Goal: Information Seeking & Learning: Find specific page/section

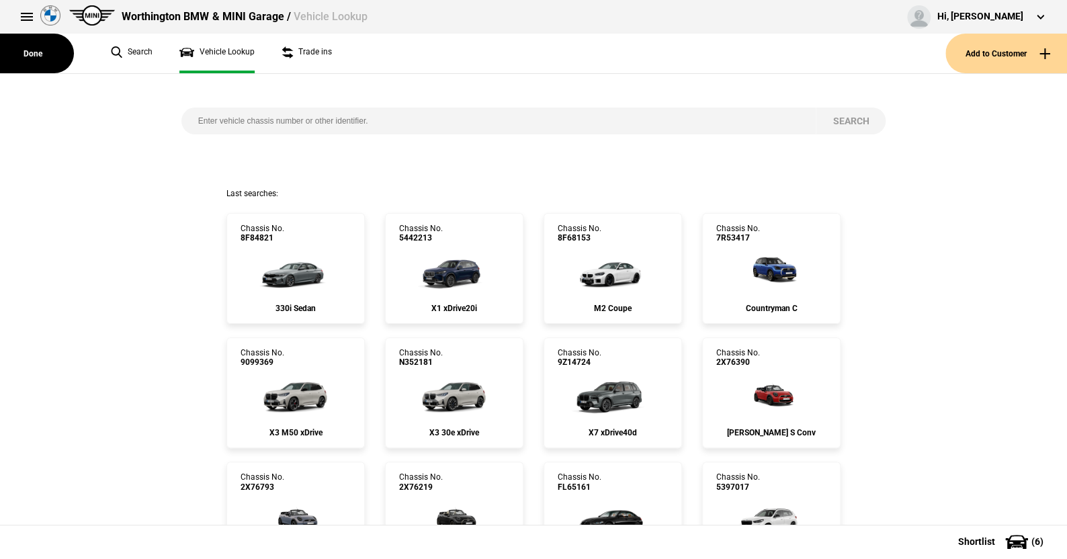
click at [188, 114] on input "search" at bounding box center [498, 121] width 635 height 27
type input "[US_VEHICLE_IDENTIFICATION_NUMBER]"
click at [835, 117] on button "Search" at bounding box center [851, 121] width 70 height 27
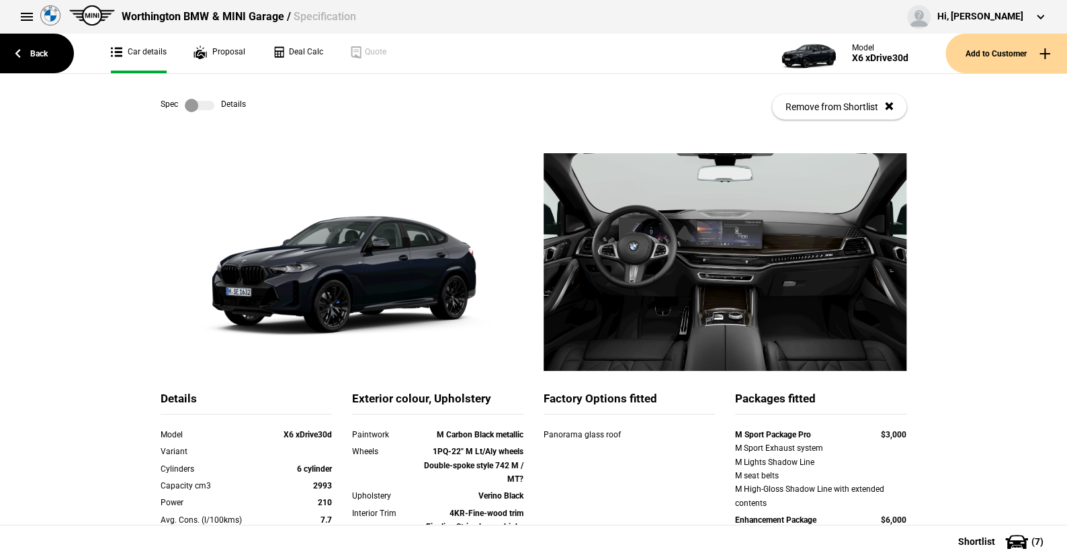
scroll to position [134, 0]
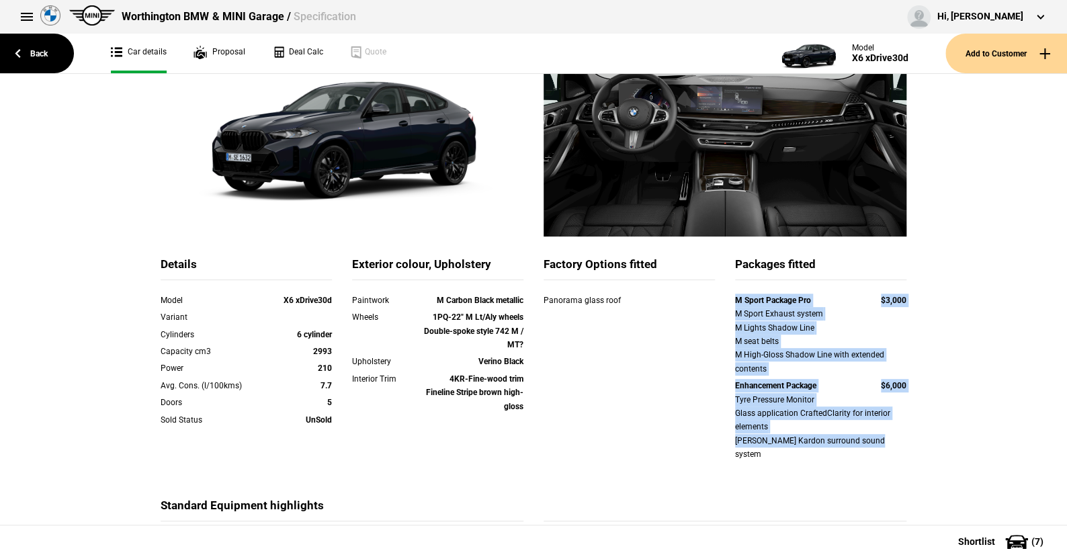
drag, startPoint x: 725, startPoint y: 302, endPoint x: 920, endPoint y: 438, distance: 237.9
copy div "M Sport Package Pro $3,000 M Sport Exhaust system M Lights Shadow Line M seat b…"
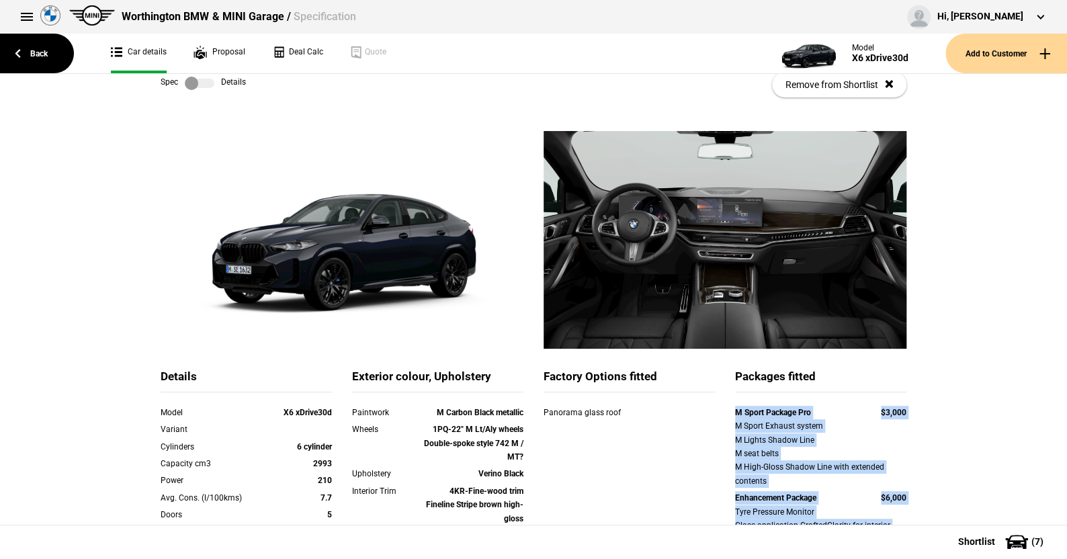
scroll to position [0, 0]
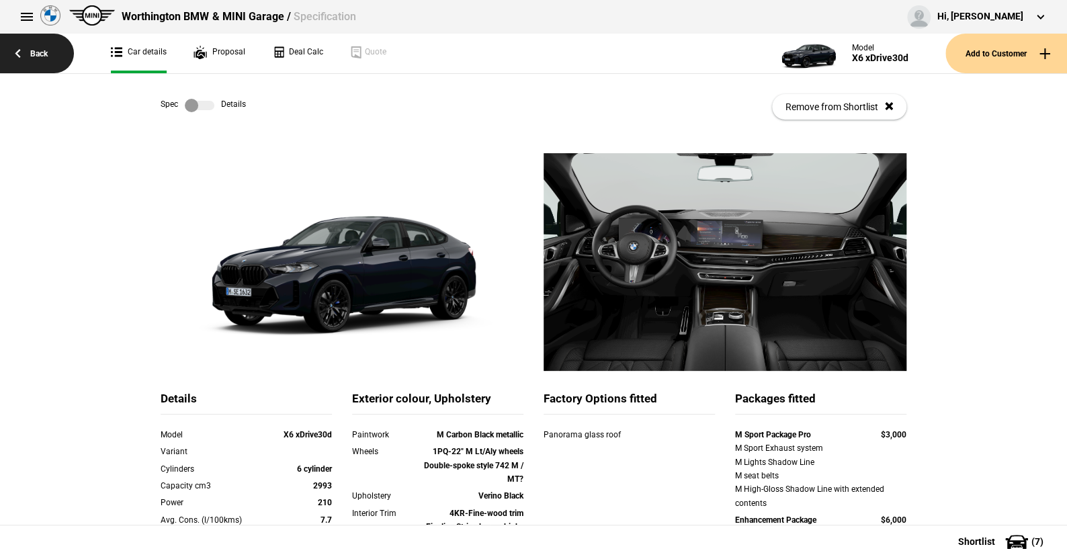
click at [40, 48] on link "Back" at bounding box center [37, 54] width 74 height 40
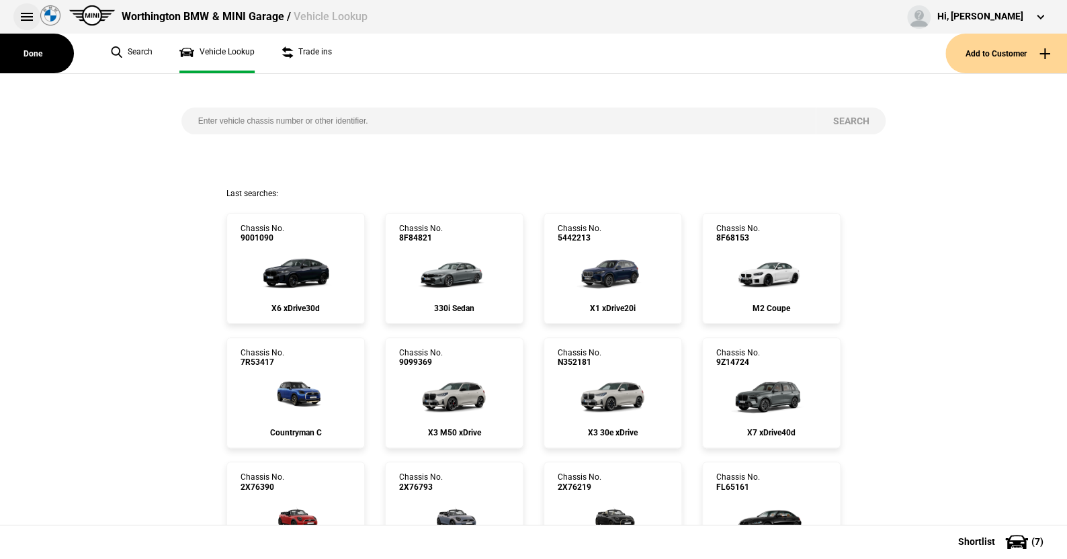
click at [20, 13] on button at bounding box center [26, 16] width 27 height 27
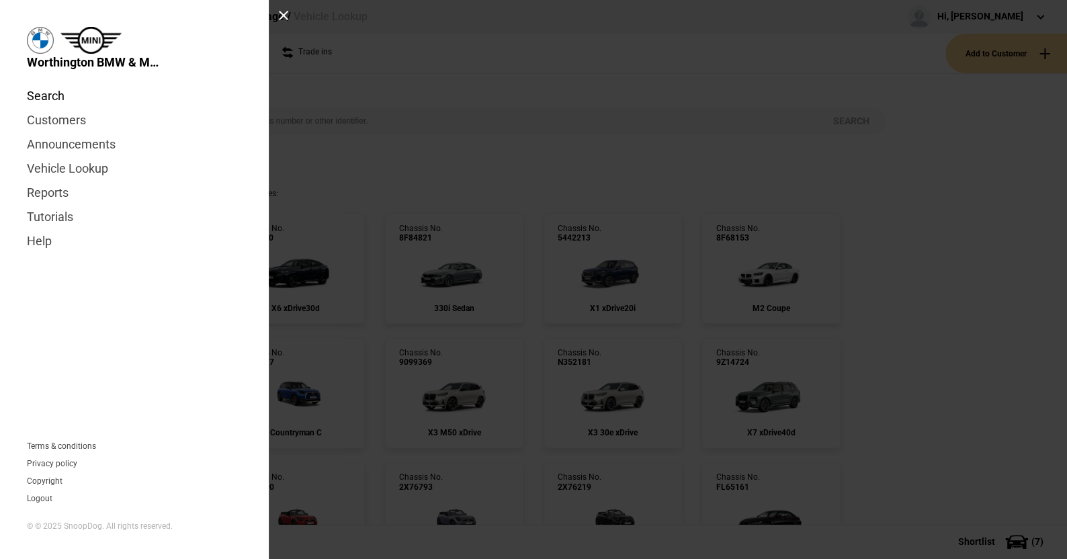
click at [48, 94] on link "Search" at bounding box center [134, 96] width 215 height 24
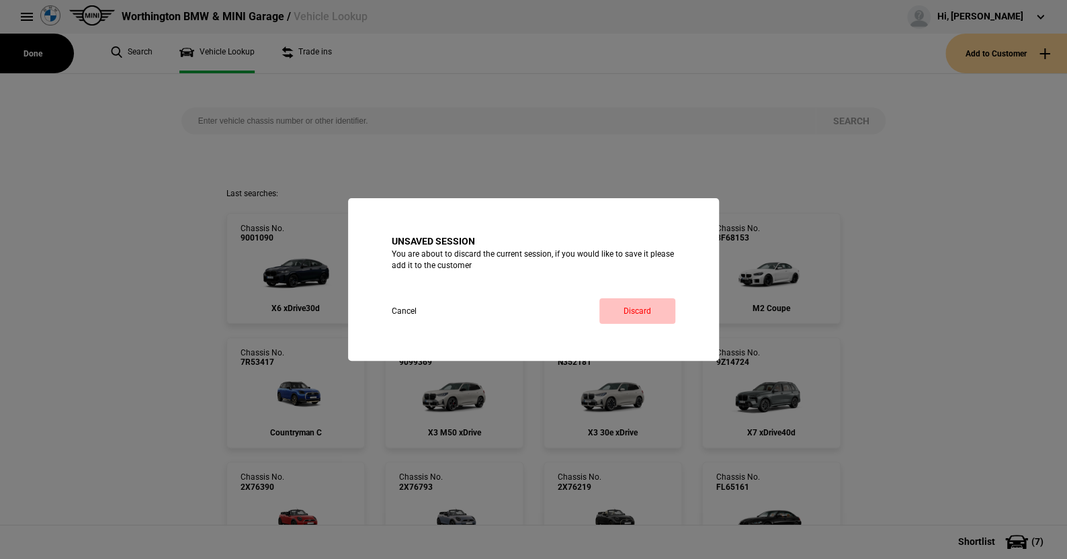
click at [636, 308] on link "Discard" at bounding box center [637, 311] width 76 height 26
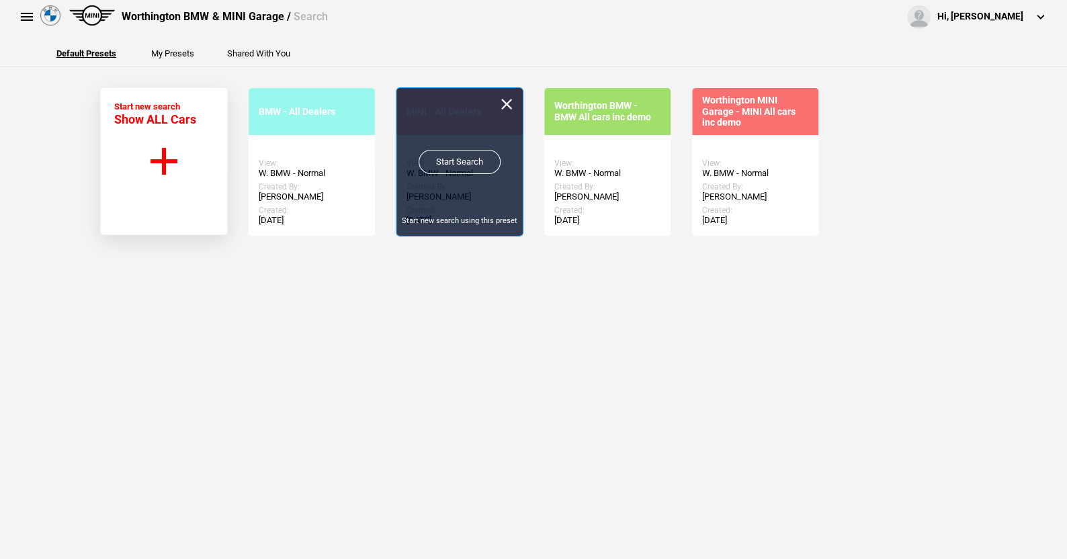
click at [461, 155] on link "Start Search" at bounding box center [460, 162] width 82 height 24
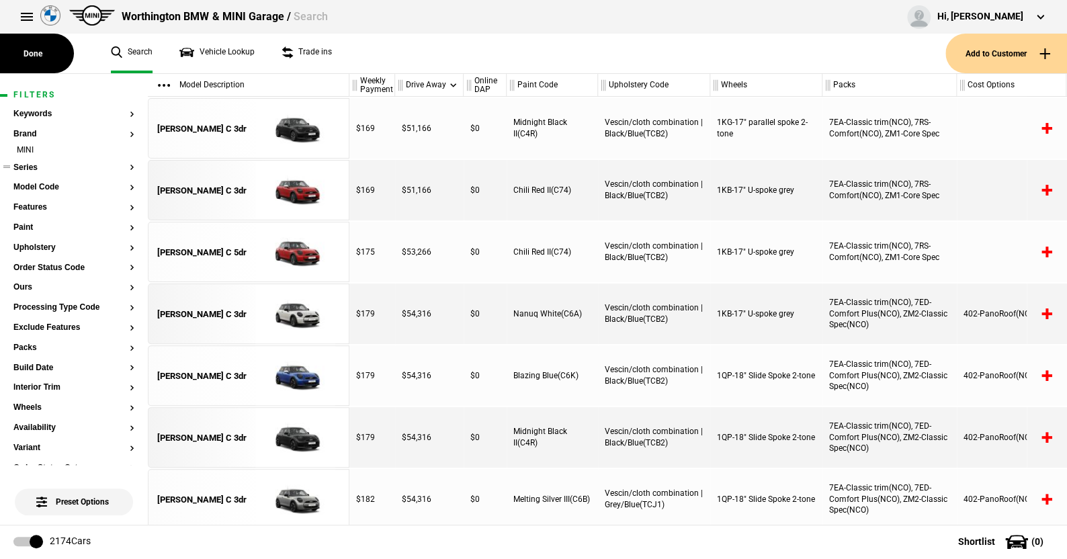
click at [24, 165] on button "Series" at bounding box center [73, 167] width 121 height 9
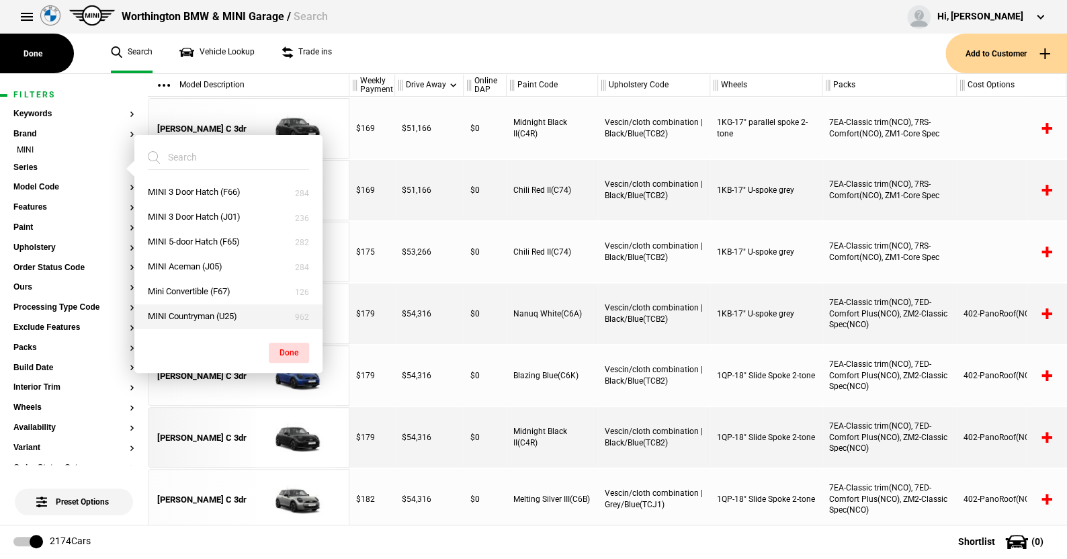
click at [194, 312] on button "MINI Countryman (U25)" at bounding box center [228, 316] width 188 height 25
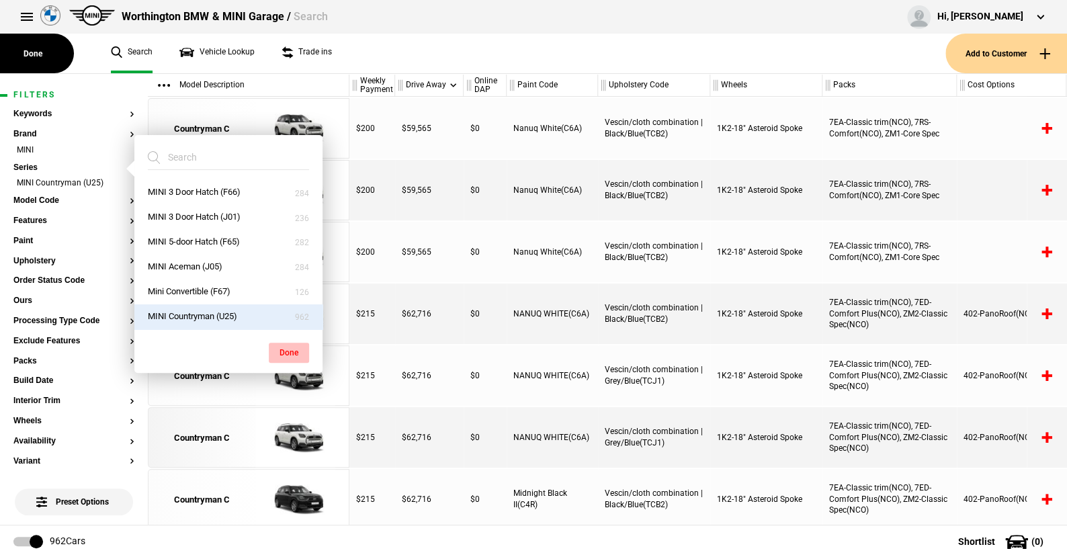
click at [286, 349] on button "Done" at bounding box center [289, 353] width 40 height 20
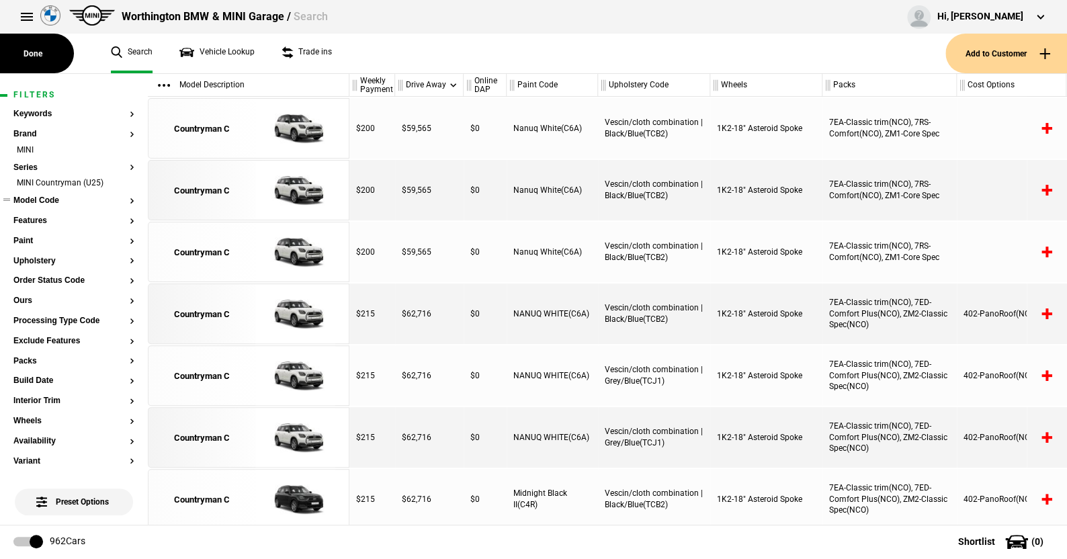
click at [42, 198] on button "Model Code" at bounding box center [73, 200] width 121 height 9
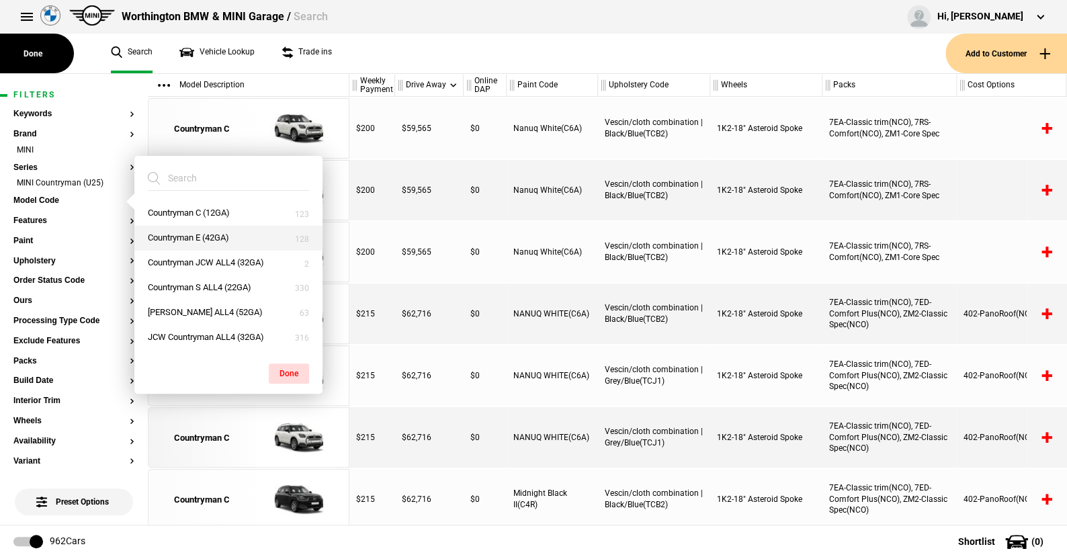
click at [191, 234] on button "Countryman E (42GA)" at bounding box center [228, 238] width 188 height 25
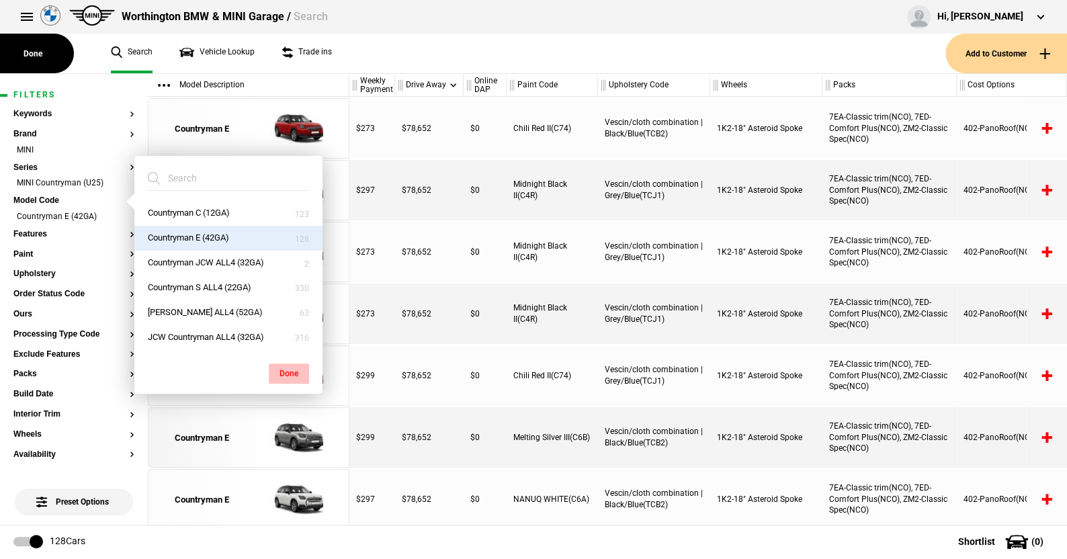
click at [280, 367] on button "Done" at bounding box center [289, 374] width 40 height 20
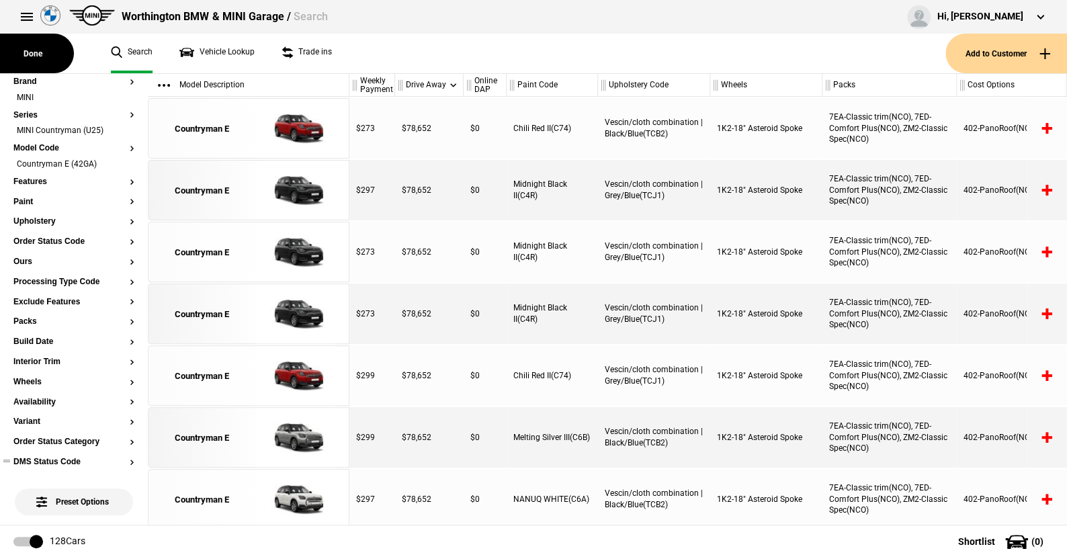
scroll to position [134, 0]
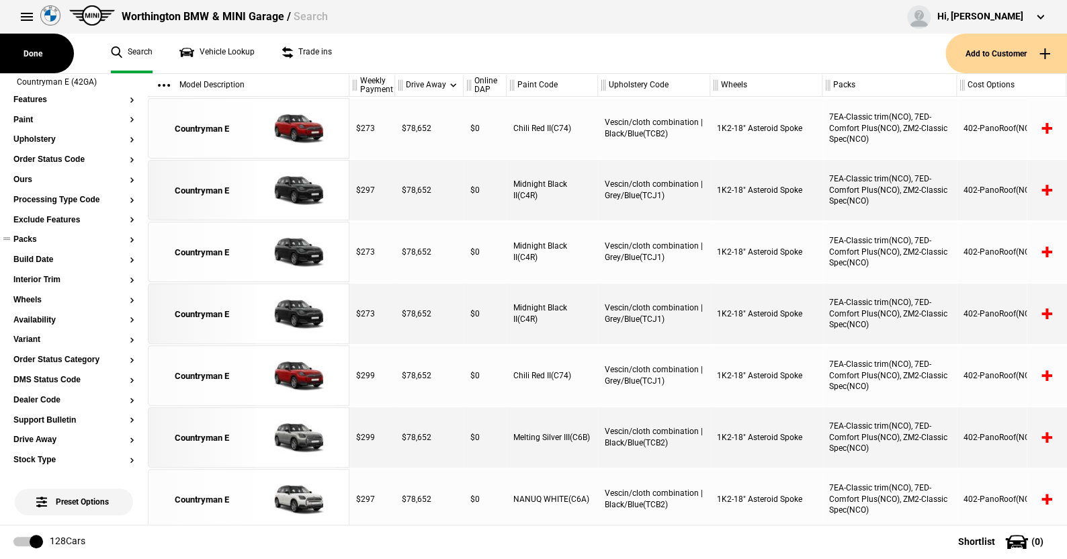
click at [35, 237] on button "Packs" at bounding box center [73, 239] width 121 height 9
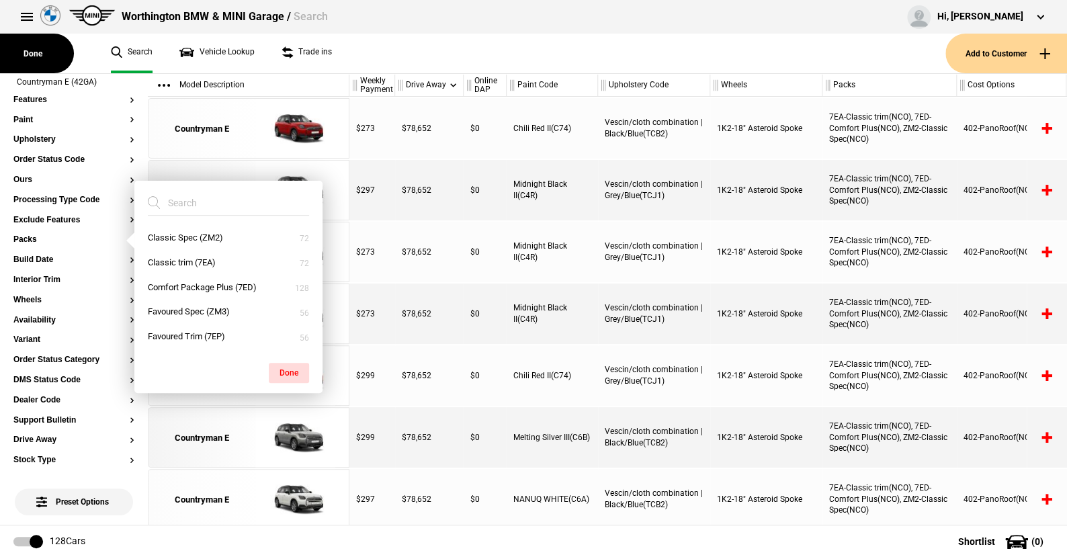
click at [413, 62] on ul "Search Vehicle Lookup Trade ins" at bounding box center [521, 54] width 848 height 40
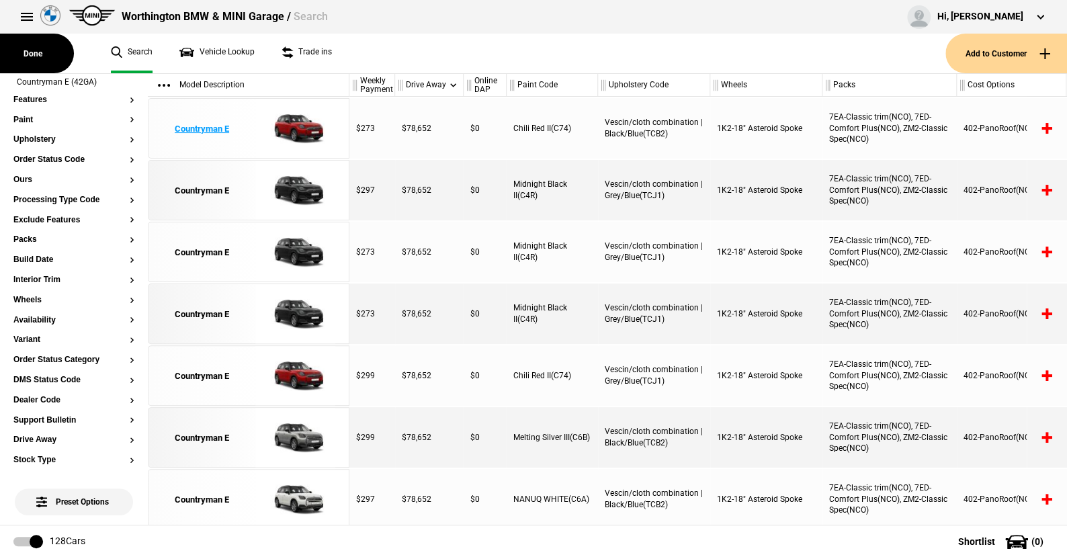
click at [302, 126] on img at bounding box center [295, 129] width 93 height 60
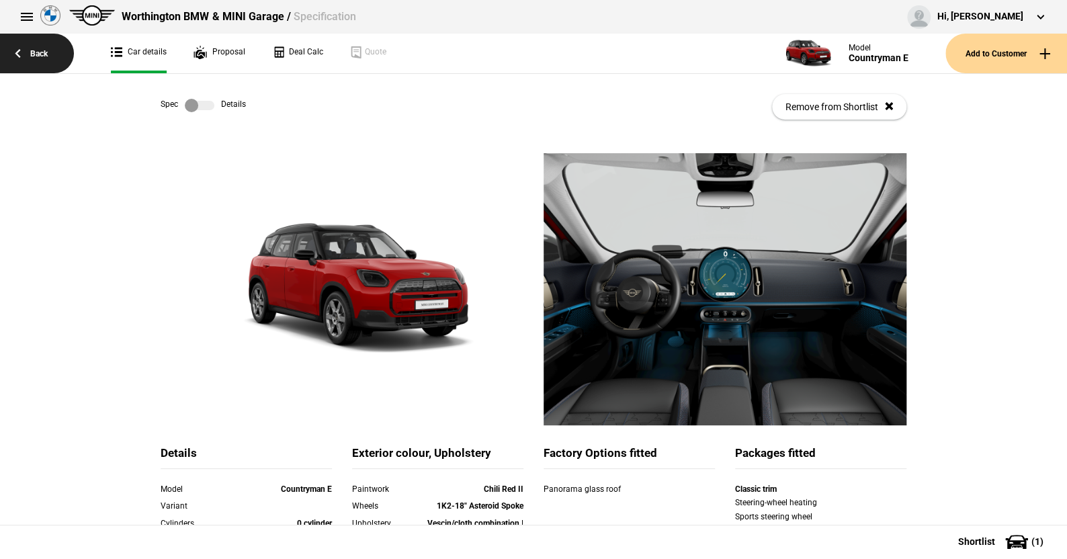
click at [34, 48] on link "Back" at bounding box center [37, 54] width 74 height 40
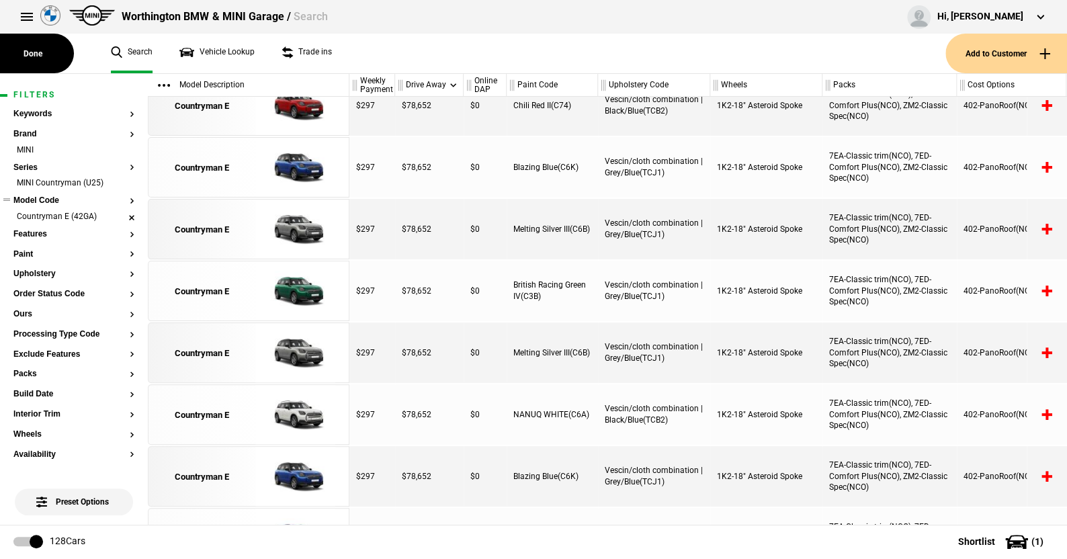
click at [121, 215] on li "Countryman E (42GA)" at bounding box center [73, 217] width 121 height 13
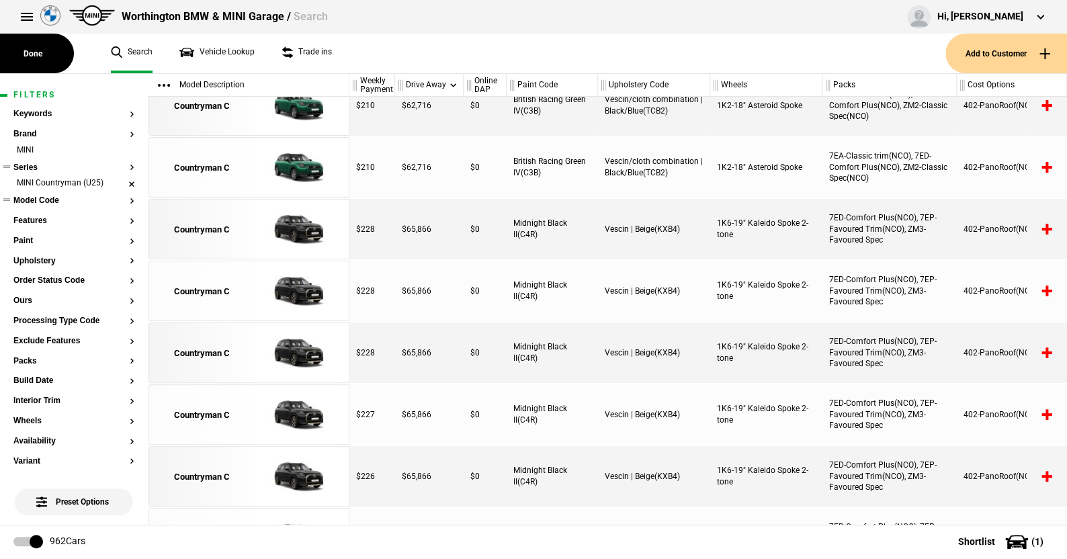
click at [121, 181] on li "MINI Countryman (U25)" at bounding box center [73, 183] width 121 height 13
